Goal: Information Seeking & Learning: Check status

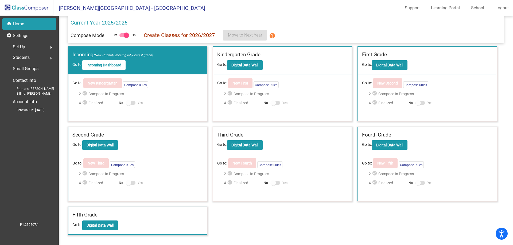
click at [35, 26] on div "home Home" at bounding box center [29, 24] width 54 height 12
click at [242, 141] on button "Digital Data Wall" at bounding box center [245, 145] width 36 height 10
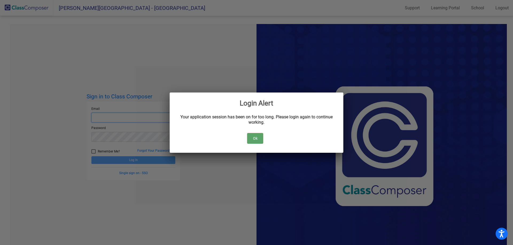
type input "[EMAIL_ADDRESS][DOMAIN_NAME]"
click at [256, 140] on button "Ok" at bounding box center [255, 138] width 16 height 11
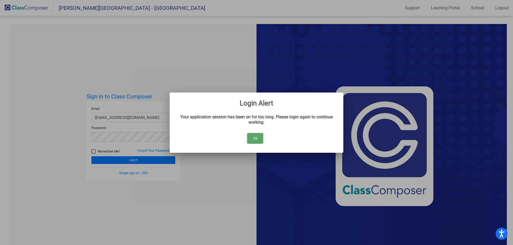
drag, startPoint x: 155, startPoint y: 155, endPoint x: 179, endPoint y: 158, distance: 23.7
click at [155, 155] on div at bounding box center [256, 122] width 513 height 245
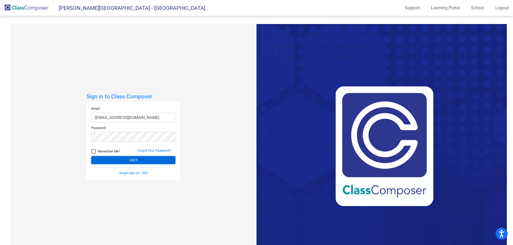
click at [154, 161] on button "Log In" at bounding box center [133, 160] width 84 height 8
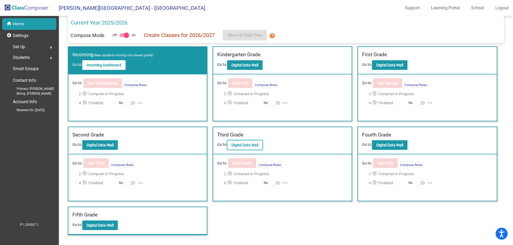
click at [249, 145] on b "Digital Data Wall" at bounding box center [244, 145] width 27 height 4
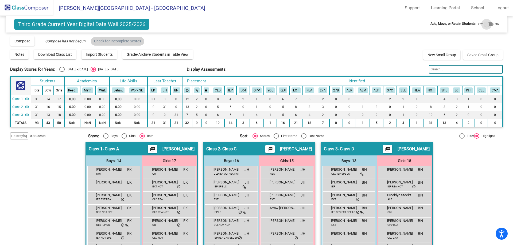
click at [489, 24] on div at bounding box center [489, 24] width 10 height 4
checkbox input "true"
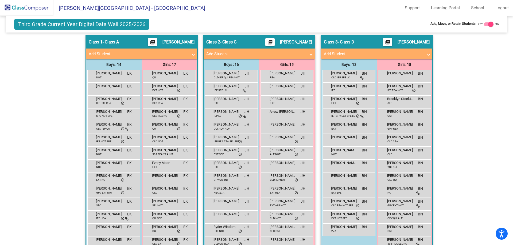
scroll to position [107, 0]
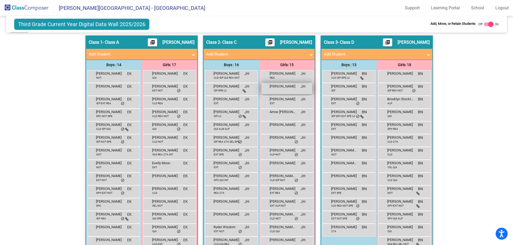
click at [290, 89] on div "[PERSON_NAME] JH lock do_not_disturb_alt" at bounding box center [286, 88] width 51 height 11
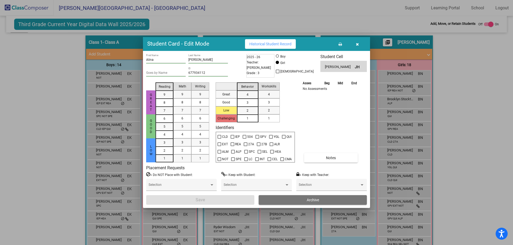
click at [354, 44] on button "button" at bounding box center [356, 44] width 17 height 10
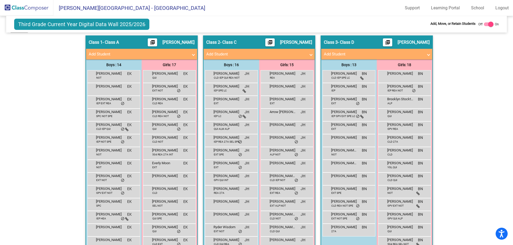
scroll to position [0, 0]
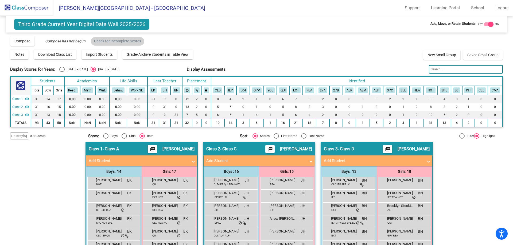
click at [30, 8] on img at bounding box center [26, 8] width 53 height 16
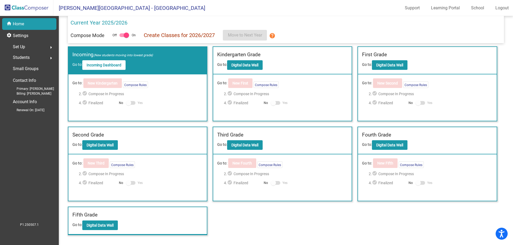
click at [36, 50] on div "Set Up arrow_right" at bounding box center [30, 47] width 51 height 11
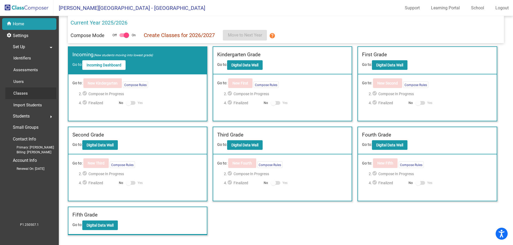
click at [29, 99] on div "Classes" at bounding box center [18, 94] width 27 height 12
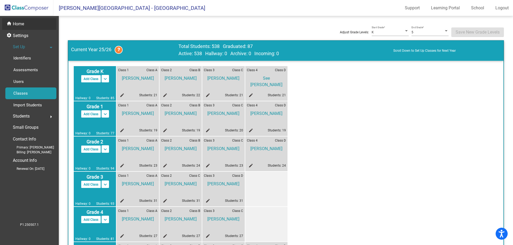
click at [22, 23] on p "Home" at bounding box center [18, 24] width 11 height 6
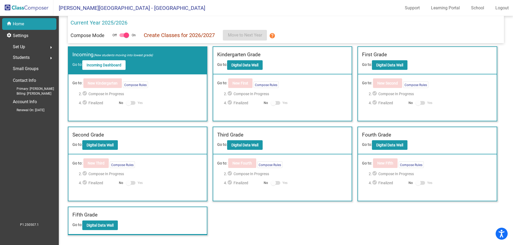
click at [34, 46] on div "Set Up arrow_right" at bounding box center [30, 47] width 51 height 11
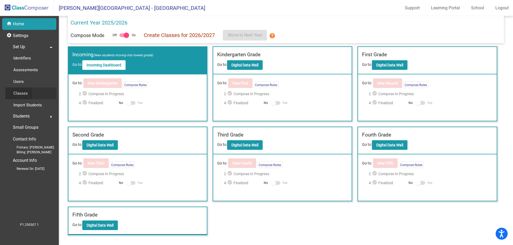
click at [27, 93] on p "Classes" at bounding box center [20, 93] width 14 height 6
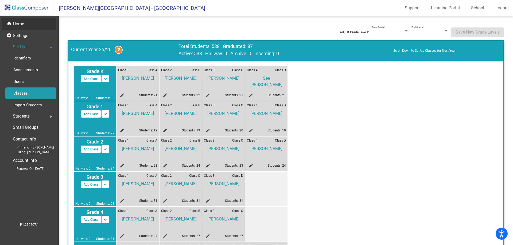
click at [26, 25] on div "home Home" at bounding box center [29, 24] width 54 height 12
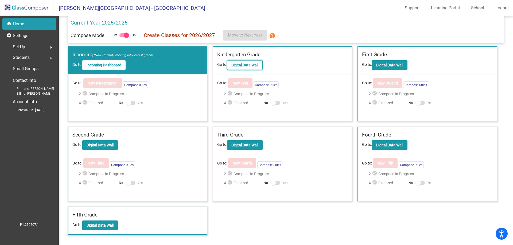
click at [246, 65] on b "Digital Data Wall" at bounding box center [244, 65] width 27 height 4
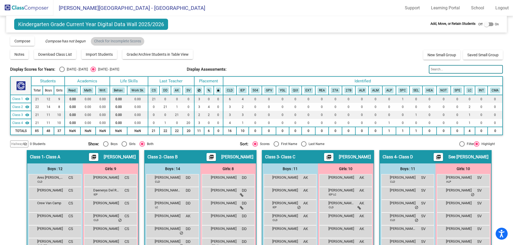
click at [34, 4] on img at bounding box center [26, 8] width 53 height 16
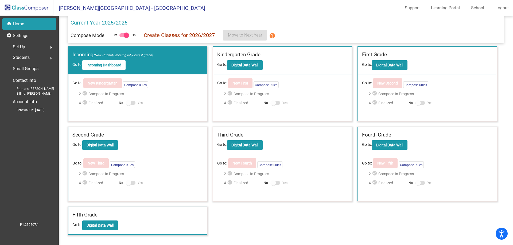
click at [35, 51] on div "Set Up arrow_right" at bounding box center [30, 47] width 51 height 11
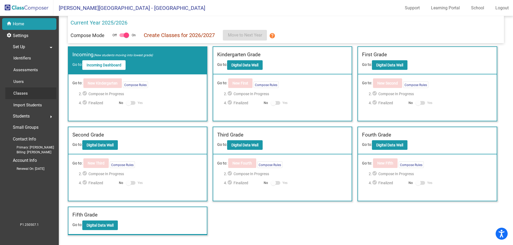
click at [37, 91] on link "Classes" at bounding box center [30, 94] width 51 height 12
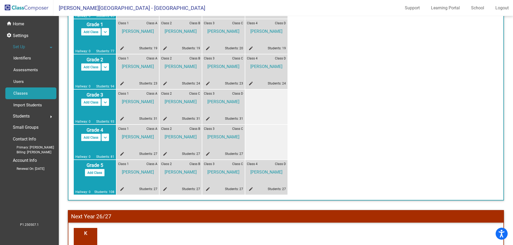
scroll to position [83, 0]
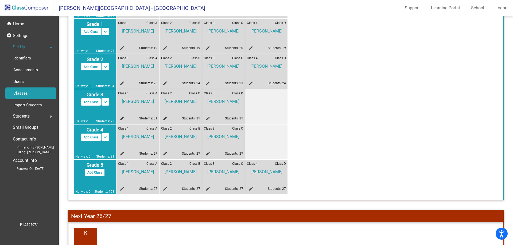
drag, startPoint x: 168, startPoint y: 104, endPoint x: 171, endPoint y: 102, distance: 3.4
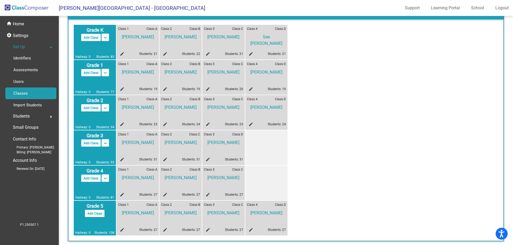
scroll to position [2, 0]
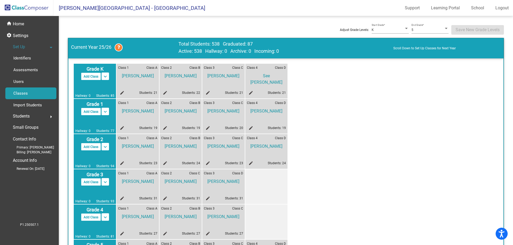
drag, startPoint x: 171, startPoint y: 102, endPoint x: 315, endPoint y: 125, distance: 145.4
click at [315, 125] on div "Grade K Add Class Split K/1 Split K/1/2 keyboard_arrow_down keyboard_arrow_up H…" at bounding box center [286, 169] width 424 height 211
click at [36, 24] on div "home Home" at bounding box center [29, 24] width 54 height 12
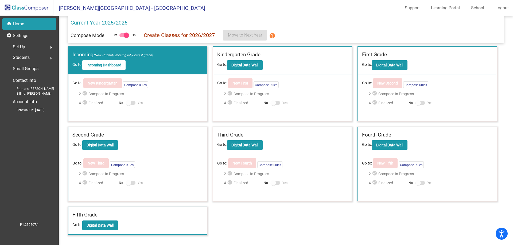
click at [35, 50] on div "Set Up arrow_right" at bounding box center [30, 47] width 51 height 11
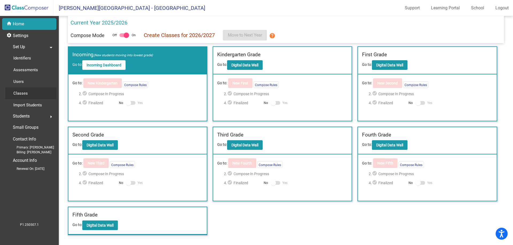
click at [33, 93] on link "Classes" at bounding box center [30, 94] width 51 height 12
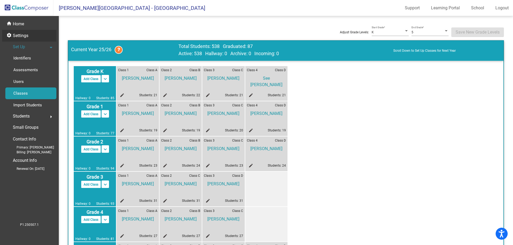
drag, startPoint x: 34, startPoint y: 26, endPoint x: 41, endPoint y: 30, distance: 7.9
click at [34, 26] on div "home Home" at bounding box center [29, 24] width 54 height 12
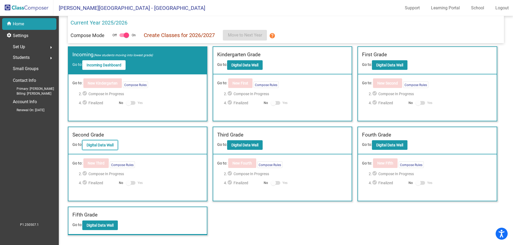
click at [113, 147] on b "Digital Data Wall" at bounding box center [100, 145] width 27 height 4
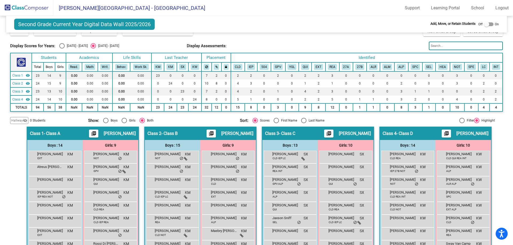
scroll to position [23, 0]
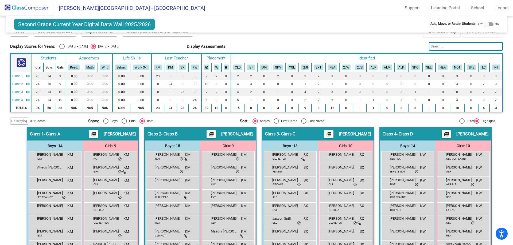
click at [461, 48] on input "text" at bounding box center [466, 46] width 74 height 9
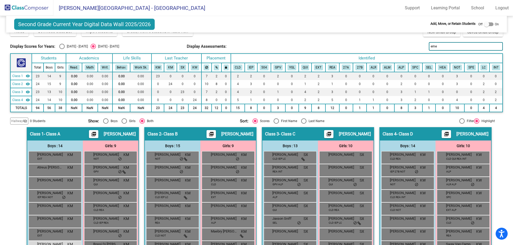
drag, startPoint x: 435, startPoint y: 47, endPoint x: 382, endPoint y: 41, distance: 53.1
click at [382, 41] on div "Display Scores for Years: [DATE] - [DATE] [DATE] - [DATE] Grade/Archive Student…" at bounding box center [256, 69] width 492 height 112
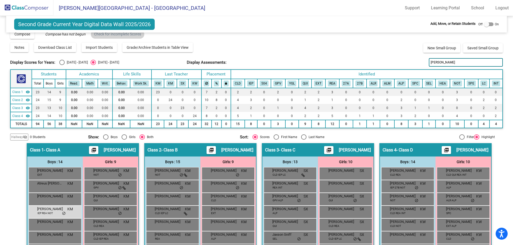
scroll to position [0, 0]
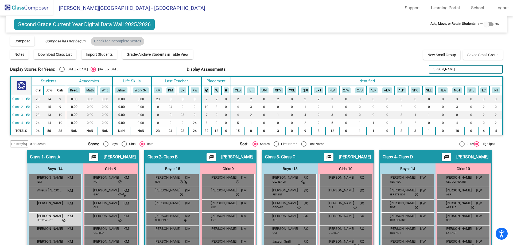
click at [440, 67] on input "[PERSON_NAME]" at bounding box center [466, 69] width 74 height 9
type input "land"
click at [40, 10] on img at bounding box center [26, 8] width 53 height 16
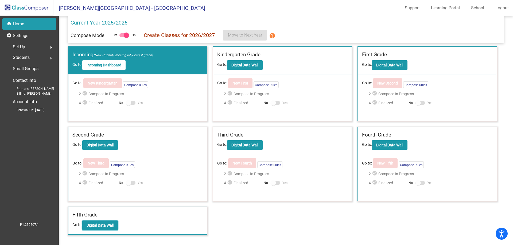
drag, startPoint x: 98, startPoint y: 222, endPoint x: 97, endPoint y: 215, distance: 6.7
click at [97, 218] on div "Fifth Grade Go to: Digital Data Wall" at bounding box center [137, 221] width 138 height 28
click at [107, 225] on b "Digital Data Wall" at bounding box center [100, 225] width 27 height 4
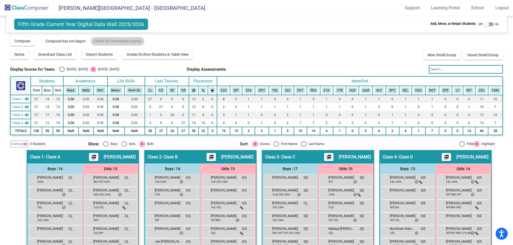
click at [452, 73] on input "text" at bounding box center [466, 69] width 74 height 9
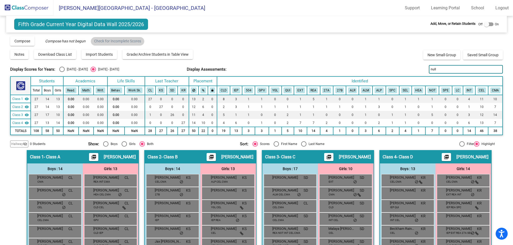
drag, startPoint x: 428, startPoint y: 70, endPoint x: 406, endPoint y: 70, distance: 21.4
click at [406, 70] on div "Display Scores for Years: [DATE] - [DATE] [DATE] - [DATE] Display Assessments: …" at bounding box center [256, 69] width 492 height 9
drag, startPoint x: 434, startPoint y: 70, endPoint x: 404, endPoint y: 68, distance: 30.6
click at [407, 68] on div "Display Scores for Years: [DATE] - [DATE] [DATE] - [DATE] Display Assessments: …" at bounding box center [256, 69] width 492 height 9
drag, startPoint x: 444, startPoint y: 70, endPoint x: 402, endPoint y: 64, distance: 42.7
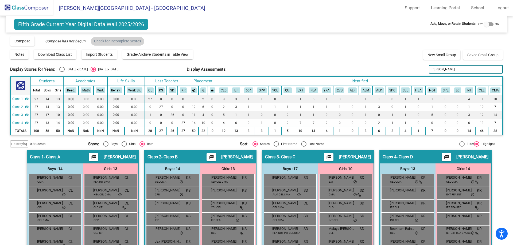
click at [402, 64] on div "Display Scores for Years: [DATE] - [DATE] [DATE] - [DATE] Grade/Archive Student…" at bounding box center [256, 92] width 492 height 112
type input "vald"
click at [39, 11] on img at bounding box center [26, 8] width 53 height 16
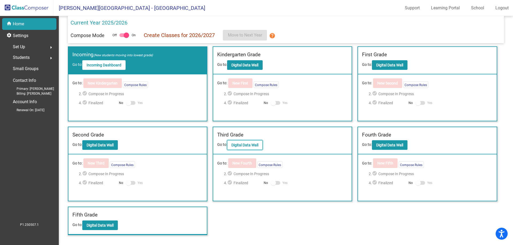
click at [255, 150] on button "Digital Data Wall" at bounding box center [245, 145] width 36 height 10
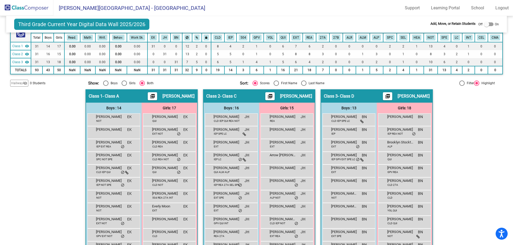
scroll to position [53, 0]
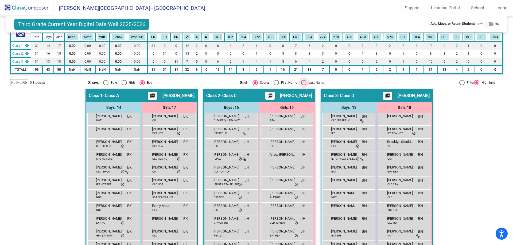
click at [303, 85] on div "Select an option" at bounding box center [303, 82] width 5 height 5
click at [303, 85] on input "Last Name" at bounding box center [303, 85] width 0 height 0
radio input "true"
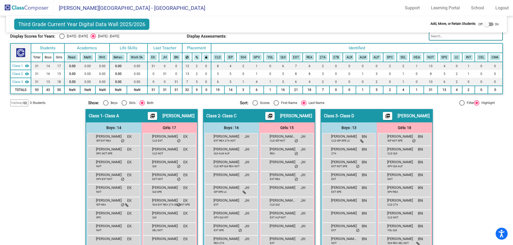
scroll to position [0, 0]
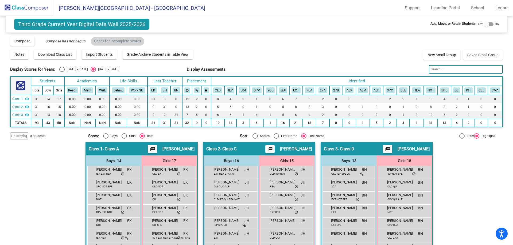
click at [455, 70] on input "text" at bounding box center [466, 69] width 74 height 9
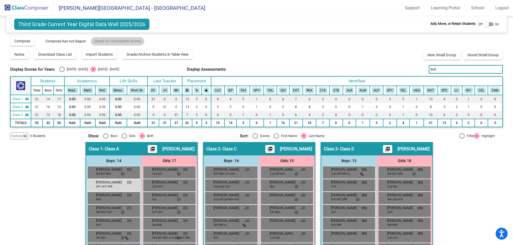
drag, startPoint x: 444, startPoint y: 70, endPoint x: 406, endPoint y: 71, distance: 37.4
click at [406, 71] on div "Display Scores for Years: [DATE] - [DATE] [DATE] - [DATE] Display Assessments: …" at bounding box center [256, 69] width 492 height 9
click at [435, 70] on input "[PERSON_NAME]" at bounding box center [466, 69] width 74 height 9
type input "hull"
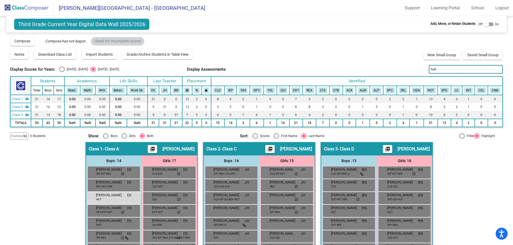
click at [33, 7] on img at bounding box center [26, 8] width 53 height 16
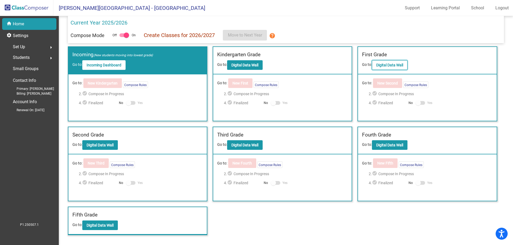
click at [395, 66] on b "Digital Data Wall" at bounding box center [389, 65] width 27 height 4
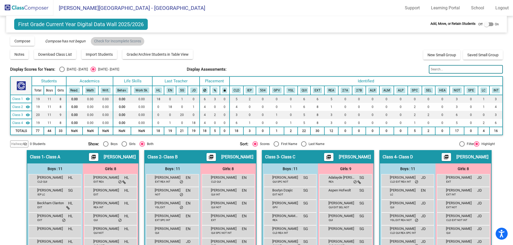
click at [39, 9] on img at bounding box center [26, 8] width 53 height 16
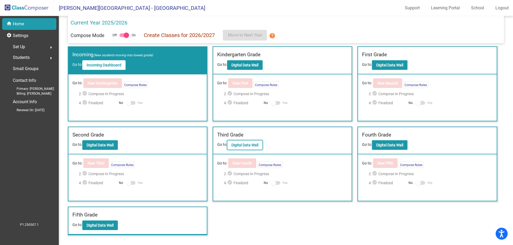
click at [245, 143] on button "Digital Data Wall" at bounding box center [245, 145] width 36 height 10
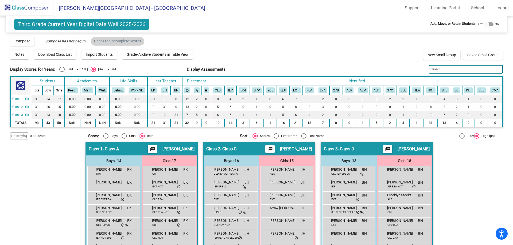
click at [456, 70] on input "text" at bounding box center [466, 69] width 74 height 9
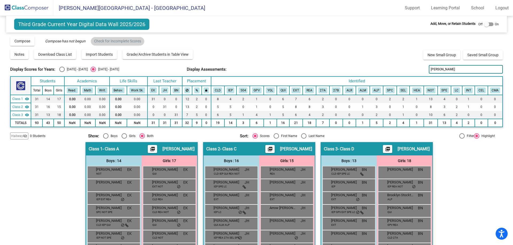
drag, startPoint x: 435, startPoint y: 70, endPoint x: 401, endPoint y: 72, distance: 34.2
click at [401, 72] on div "Display Scores for Years: [DATE] - [DATE] [DATE] - [DATE] Display Assessments: …" at bounding box center [256, 69] width 492 height 9
type input "alin"
drag, startPoint x: 452, startPoint y: 70, endPoint x: 421, endPoint y: 72, distance: 31.3
click at [421, 72] on div "Display Scores for Years: [DATE] - [DATE] [DATE] - [DATE] Display Assessments: …" at bounding box center [256, 69] width 492 height 9
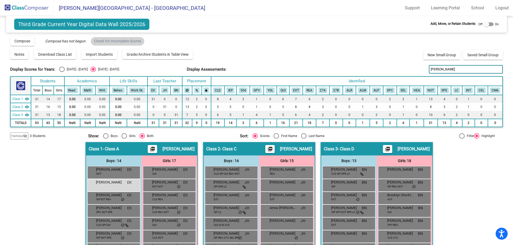
drag, startPoint x: 458, startPoint y: 71, endPoint x: 403, endPoint y: 71, distance: 55.3
click at [403, 71] on div "Display Scores for Years: [DATE] - [DATE] [DATE] - [DATE] Display Assessments: …" at bounding box center [256, 69] width 492 height 9
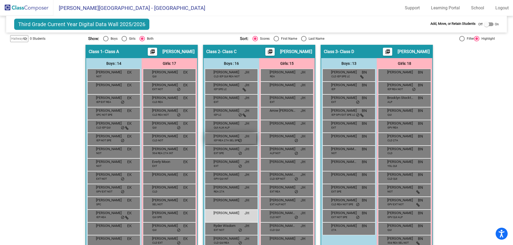
scroll to position [107, 0]
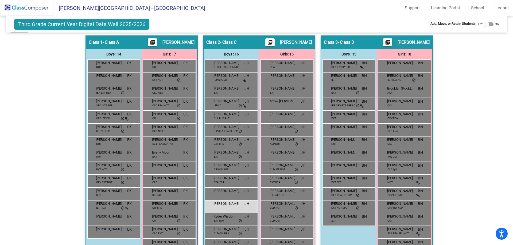
type input "shurt"
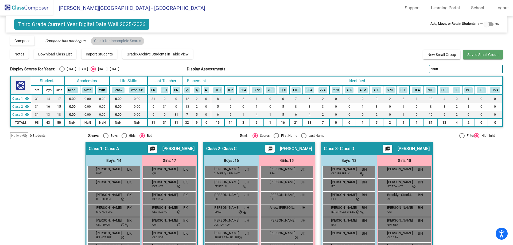
scroll to position [0, 0]
drag, startPoint x: 445, startPoint y: 65, endPoint x: 389, endPoint y: 57, distance: 56.2
click at [391, 59] on div "Display Scores for Years: [DATE] - [DATE] [DATE] - [DATE] Grade/Archive Student…" at bounding box center [256, 88] width 492 height 104
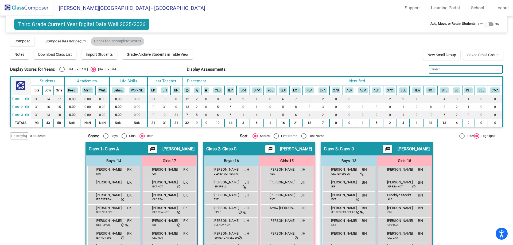
click at [22, 9] on img at bounding box center [26, 8] width 53 height 16
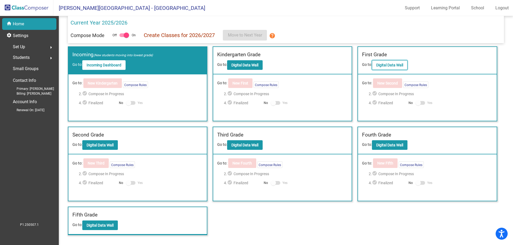
click at [391, 66] on b "Digital Data Wall" at bounding box center [389, 65] width 27 height 4
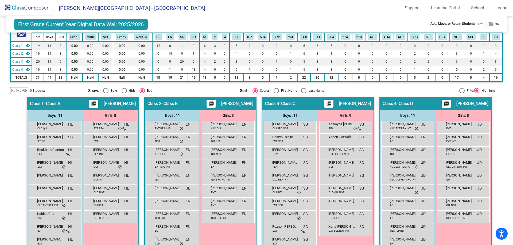
scroll to position [78, 0]
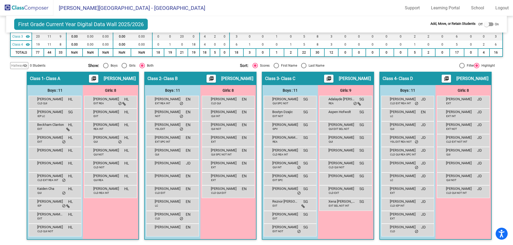
drag, startPoint x: 210, startPoint y: 70, endPoint x: 301, endPoint y: 66, distance: 91.1
click at [301, 66] on div "Select an option" at bounding box center [303, 65] width 5 height 5
click at [303, 68] on input "Last Name" at bounding box center [303, 68] width 0 height 0
radio input "true"
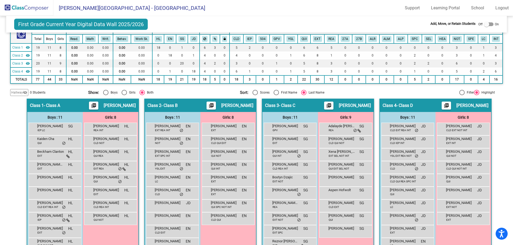
scroll to position [0, 0]
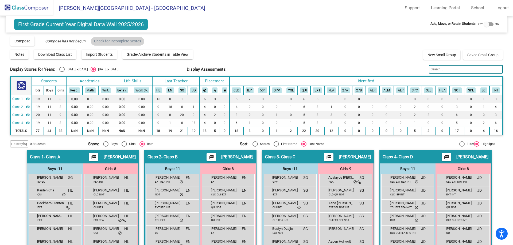
click at [458, 67] on input "text" at bounding box center [466, 69] width 74 height 9
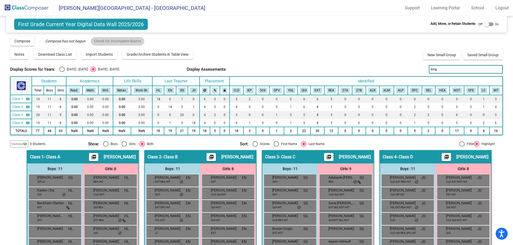
drag, startPoint x: 442, startPoint y: 69, endPoint x: 409, endPoint y: 68, distance: 32.8
click at [410, 69] on div "Display Scores for Years: [DATE] - [DATE] [DATE] - [DATE] Display Assessments: …" at bounding box center [256, 69] width 492 height 9
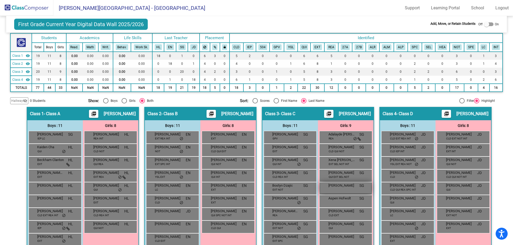
scroll to position [52, 0]
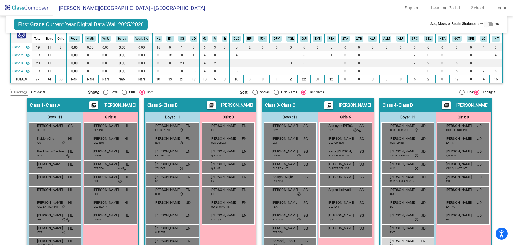
type input "[PERSON_NAME]"
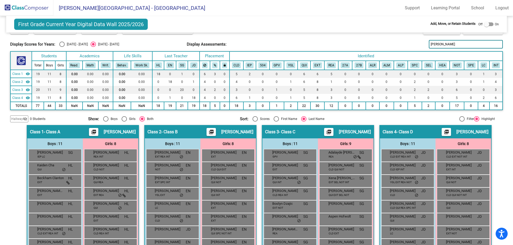
scroll to position [0, 0]
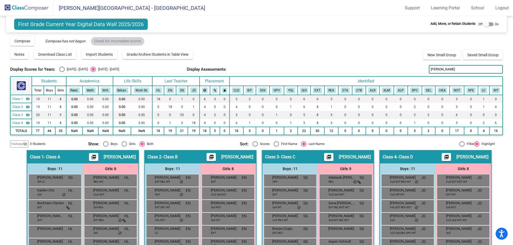
click at [41, 12] on img at bounding box center [26, 8] width 53 height 16
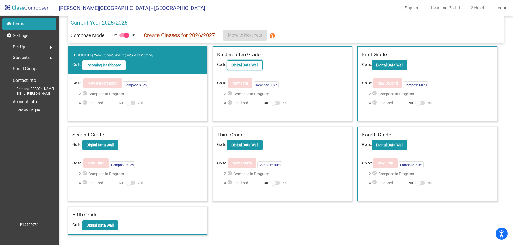
click at [250, 67] on b "Digital Data Wall" at bounding box center [244, 65] width 27 height 4
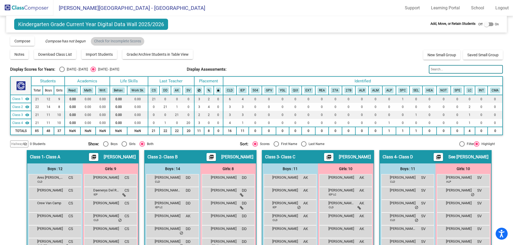
click at [40, 8] on img at bounding box center [26, 8] width 53 height 16
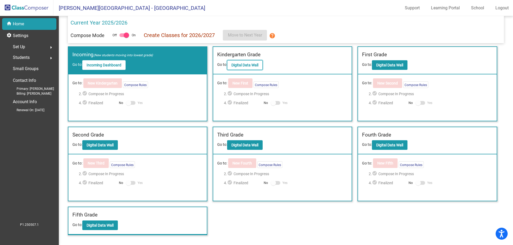
click at [254, 63] on b "Digital Data Wall" at bounding box center [244, 65] width 27 height 4
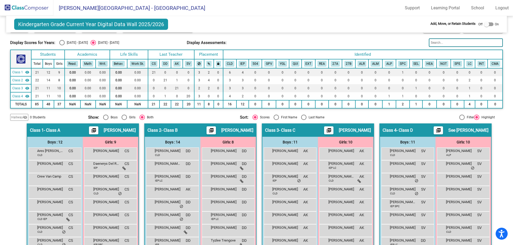
scroll to position [53, 0]
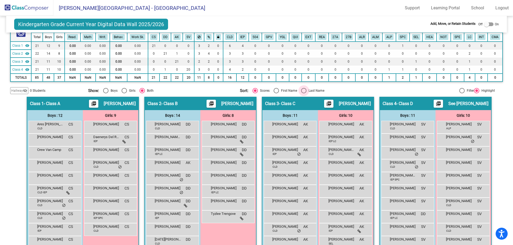
click at [301, 89] on div "Select an option" at bounding box center [303, 90] width 5 height 5
click at [303, 93] on input "Last Name" at bounding box center [303, 93] width 0 height 0
radio input "true"
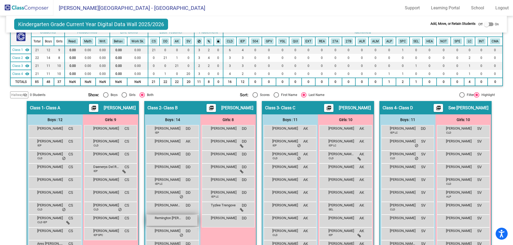
scroll to position [80, 0]
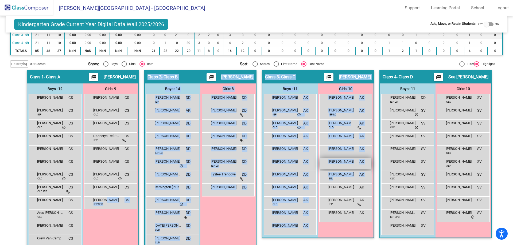
drag, startPoint x: 103, startPoint y: 202, endPoint x: 349, endPoint y: 168, distance: 249.1
click at [336, 190] on div "Hallway - Hallway Class picture_as_pdf Add Student First Name Last Name Student…" at bounding box center [256, 176] width 492 height 212
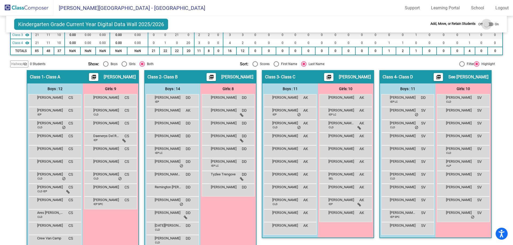
click at [488, 27] on label at bounding box center [489, 24] width 10 height 6
checkbox input "true"
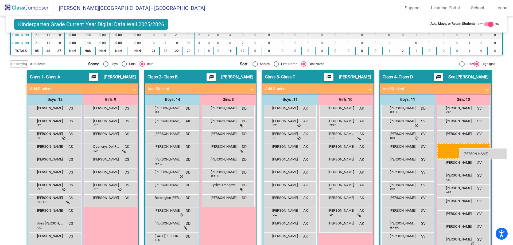
drag, startPoint x: 99, startPoint y: 213, endPoint x: 458, endPoint y: 148, distance: 364.9
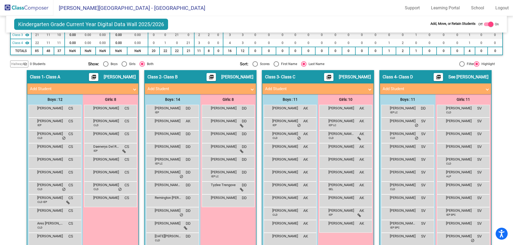
scroll to position [128, 0]
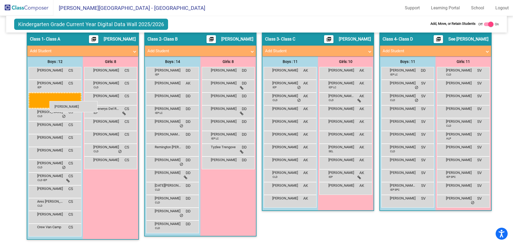
drag, startPoint x: 166, startPoint y: 89, endPoint x: 49, endPoint y: 101, distance: 117.3
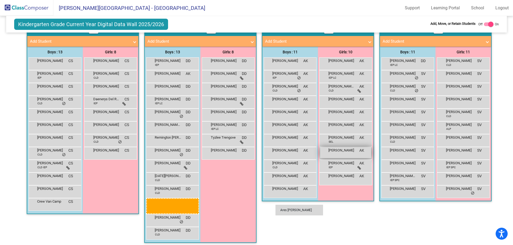
scroll to position [115, 0]
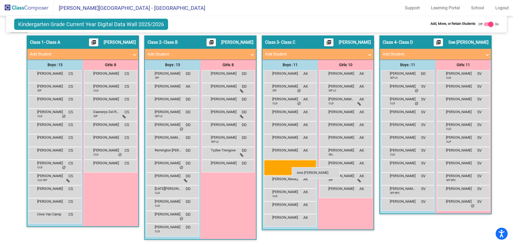
drag, startPoint x: 53, startPoint y: 205, endPoint x: 292, endPoint y: 167, distance: 241.1
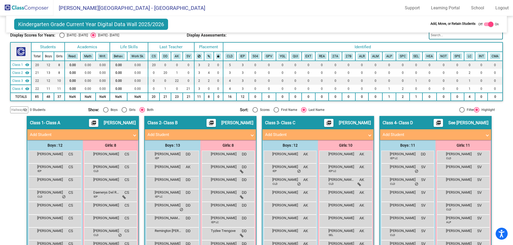
scroll to position [0, 0]
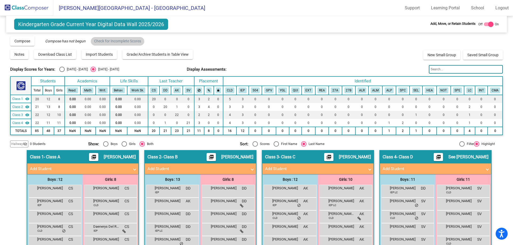
click at [28, 7] on img at bounding box center [26, 8] width 53 height 16
